Goal: Task Accomplishment & Management: Manage account settings

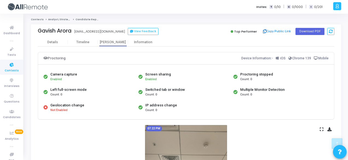
scroll to position [401, 0]
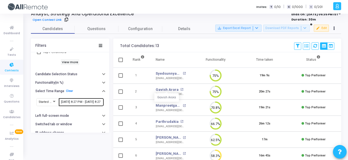
click at [71, 100] on input "[DATE] 8:27 PM - [DATE] 8:27 PM" at bounding box center [81, 101] width 41 height 3
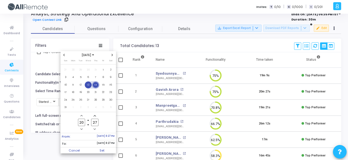
click at [84, 87] on table "Sun Mon Tue Wed Thu Fri Sat 27 28 29 30 31 1 2 3 4 5 6 7 8 9 10 11 12 13 14 15 …" at bounding box center [88, 85] width 53 height 53
click at [86, 87] on span "13" at bounding box center [88, 85] width 7 height 7
click at [92, 87] on span "14" at bounding box center [95, 85] width 7 height 7
click at [108, 150] on span "Set" at bounding box center [102, 151] width 28 height 6
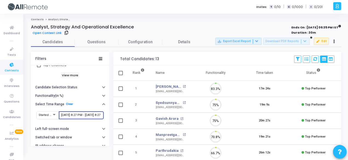
scroll to position [2, 2]
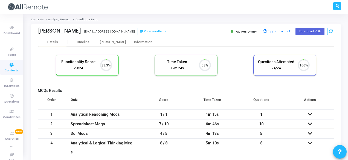
scroll to position [11, 14]
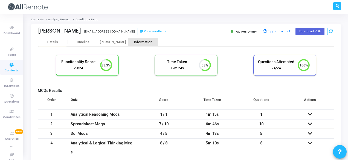
click at [142, 42] on div "Information" at bounding box center [143, 42] width 30 height 4
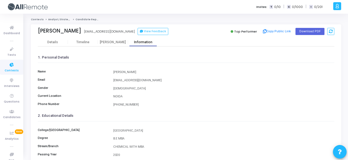
scroll to position [126, 0]
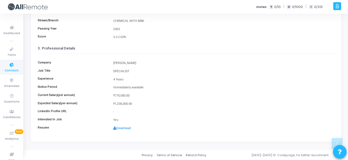
click at [126, 127] on link "Download" at bounding box center [122, 128] width 18 height 4
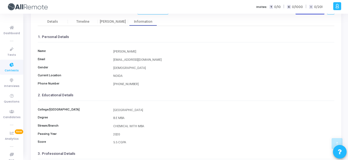
scroll to position [0, 0]
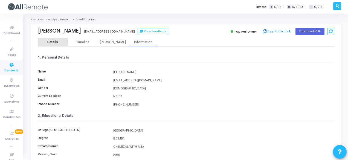
click at [51, 41] on div "Details" at bounding box center [52, 42] width 11 height 4
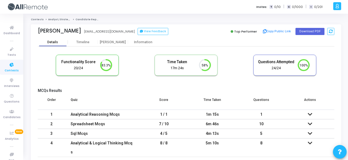
scroll to position [11, 14]
